Goal: Use online tool/utility: Utilize a website feature to perform a specific function

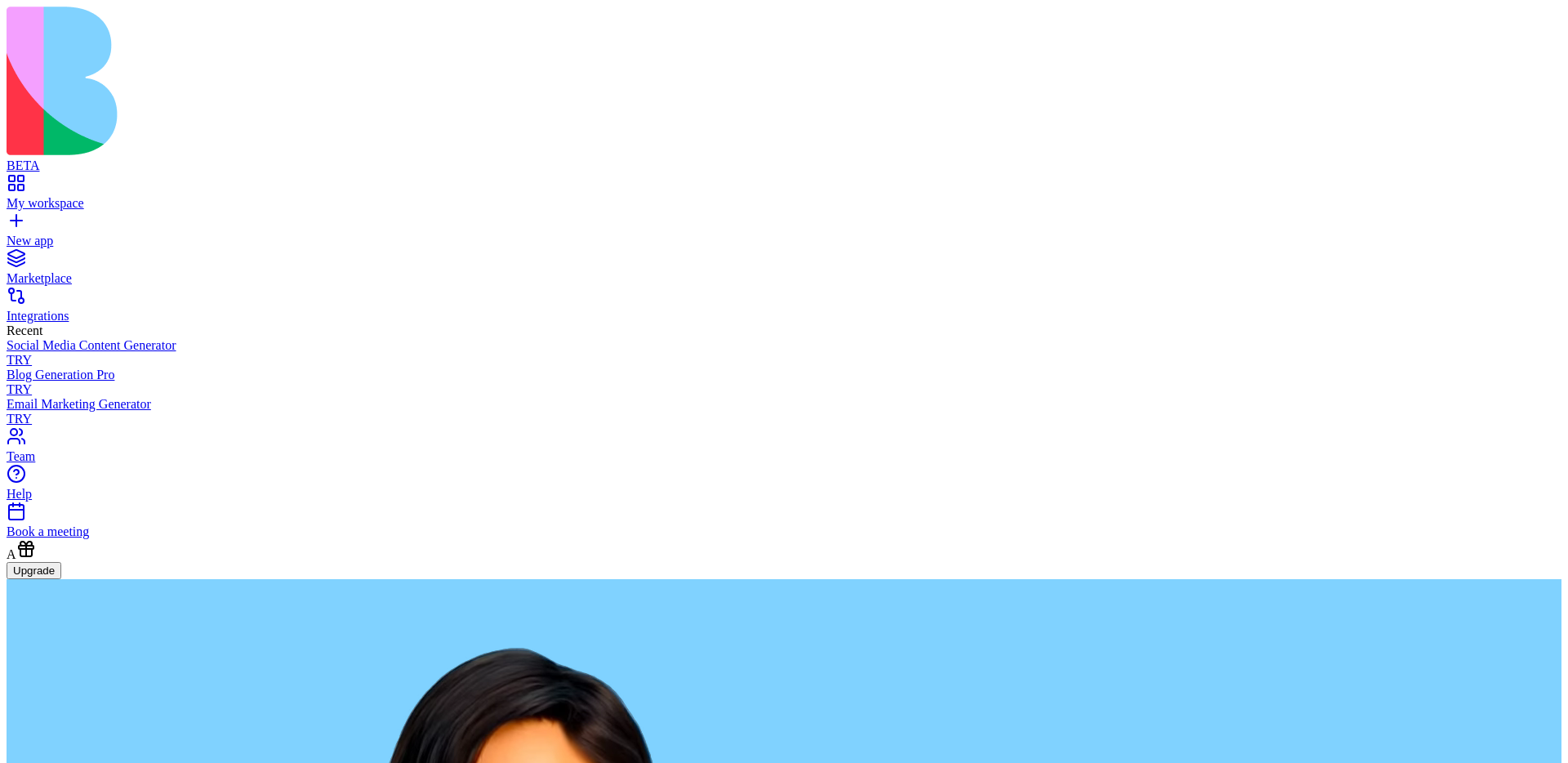
click at [67, 338] on div "Social Media Content Generator" at bounding box center [784, 345] width 1555 height 15
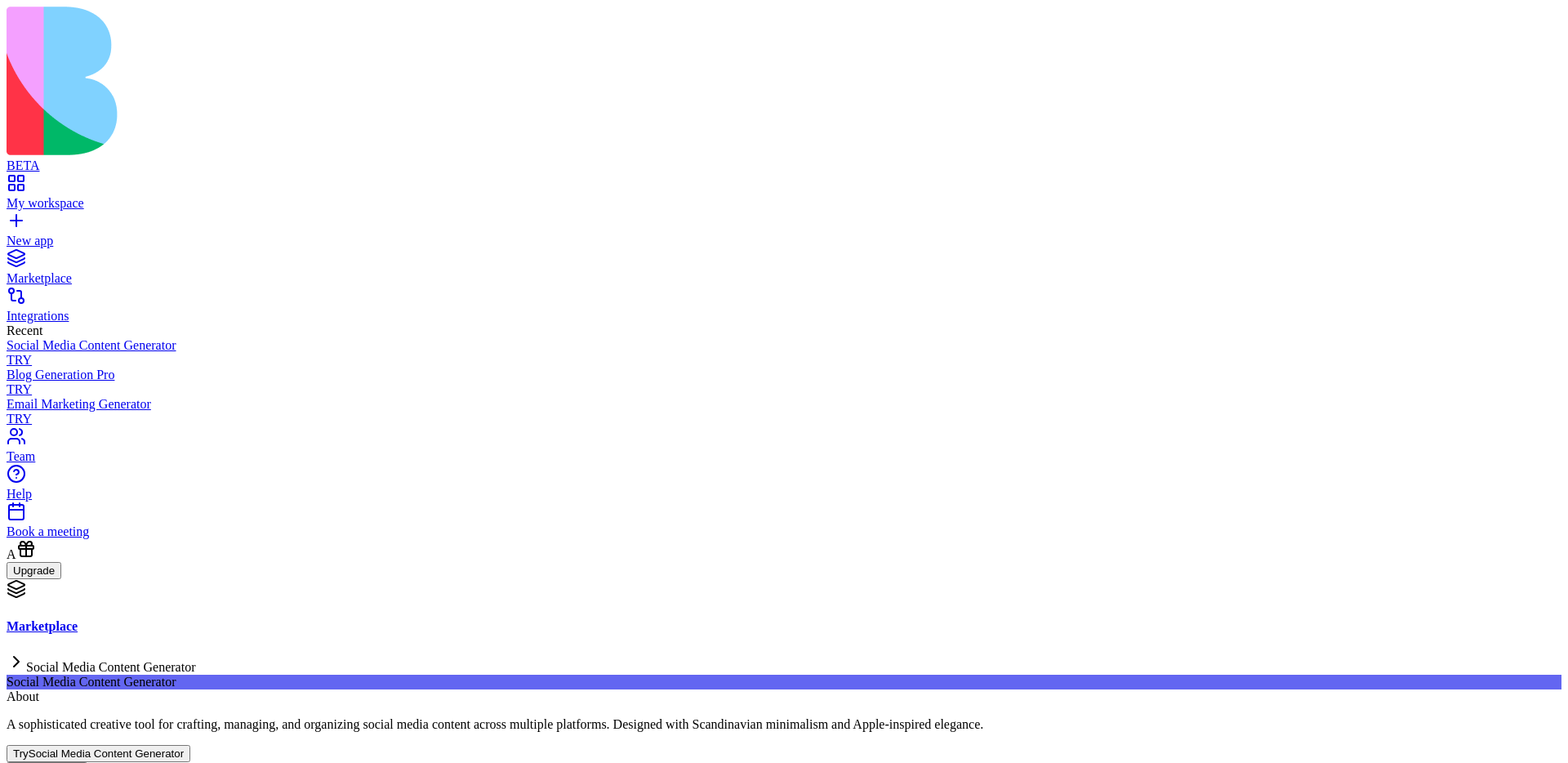
click at [190, 744] on button "Try Social Media Content Generator" at bounding box center [98, 752] width 183 height 17
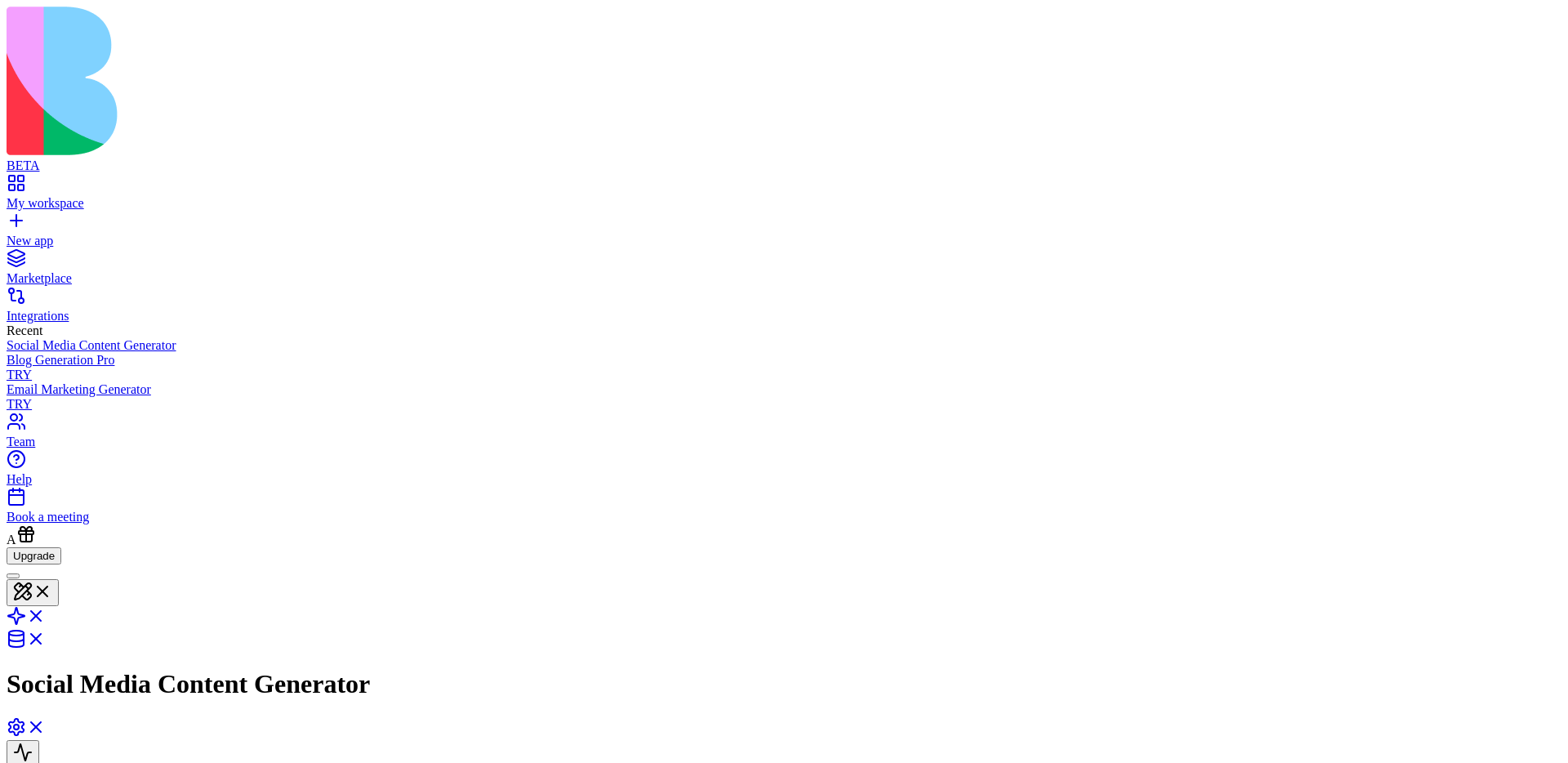
click at [22, 181] on link "My workspace" at bounding box center [784, 196] width 1555 height 30
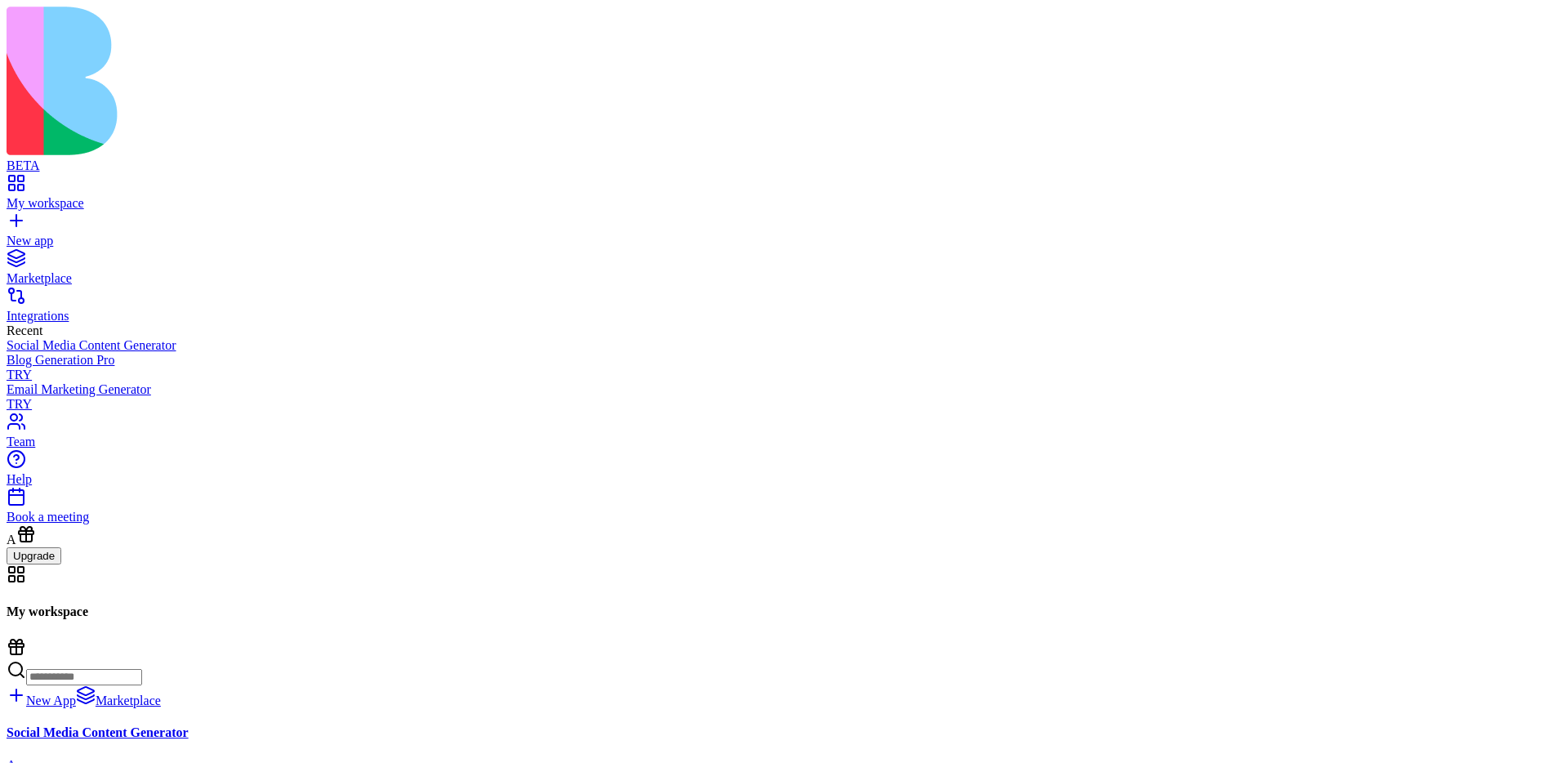
click at [95, 272] on div "Marketplace" at bounding box center [784, 278] width 1555 height 15
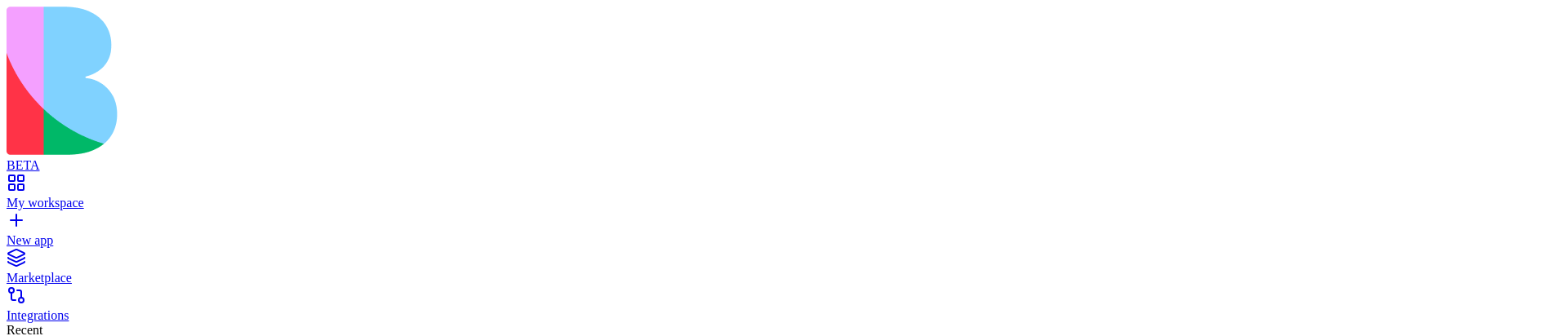
drag, startPoint x: 694, startPoint y: 76, endPoint x: 1085, endPoint y: 83, distance: 391.1
copy div "Discover apps for any taskssss"
drag, startPoint x: 1089, startPoint y: 78, endPoint x: 700, endPoint y: 76, distance: 389.0
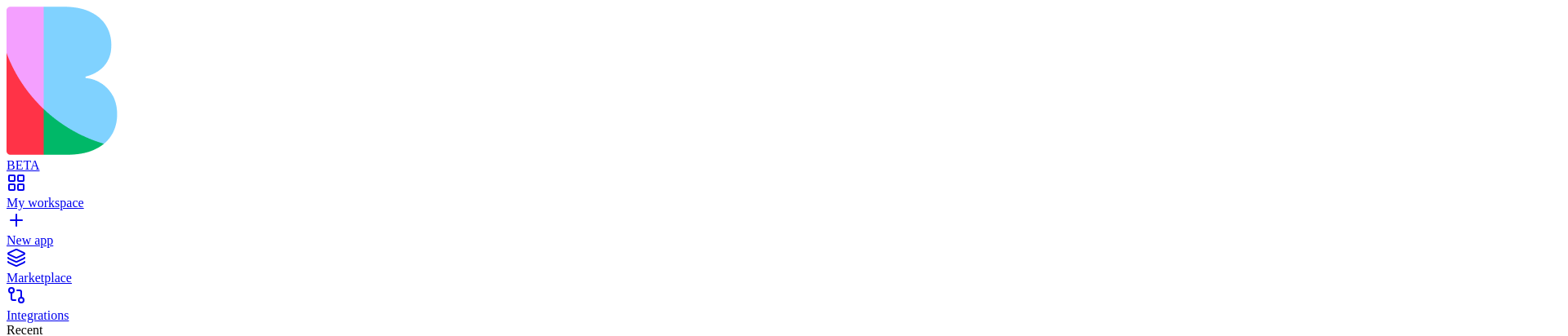
copy div "Discover apps for any taskssss"
